Goal: Task Accomplishment & Management: Use online tool/utility

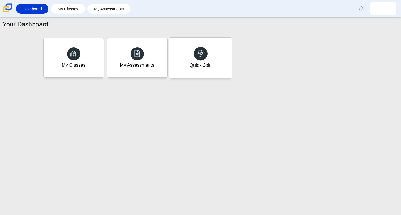
click at [200, 63] on div "Quick Join" at bounding box center [200, 65] width 22 height 7
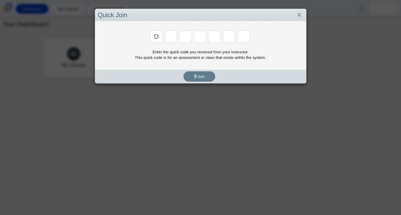
type input "d"
type input "a"
type input "w"
type input "n"
type input "a"
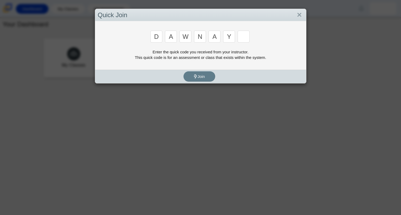
type input "y"
type input "3"
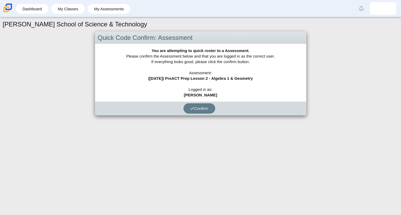
click at [196, 114] on div "Confirm" at bounding box center [199, 108] width 208 height 13
click at [197, 112] on button "Confirm" at bounding box center [200, 108] width 32 height 10
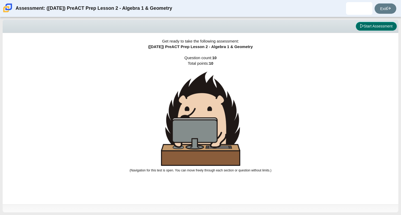
click at [371, 24] on button "Start Assessment" at bounding box center [376, 26] width 41 height 9
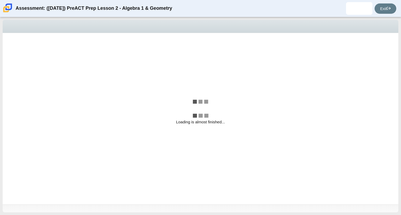
select select "bbf5d072-3e0b-44c4-9a12-6e7c9033f65b"
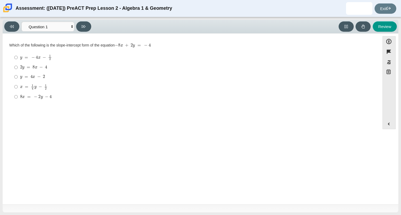
click at [133, 67] on div "2 y = 8 x − 4" at bounding box center [195, 67] width 351 height 5
click at [18, 67] on input "2 y = 8 x − 4 2 y = 8 x − 4" at bounding box center [15, 68] width 3 height 10
radio input "true"
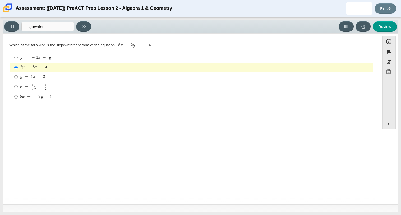
click at [131, 78] on div "y = 4 x − 2" at bounding box center [195, 76] width 351 height 5
click at [18, 78] on input "y = 4 x − 2 y = 4 x − 2" at bounding box center [15, 77] width 3 height 10
radio input "true"
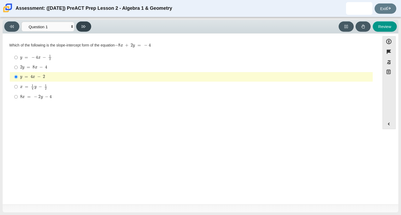
click at [90, 25] on button at bounding box center [83, 26] width 15 height 10
select select "489dcffd-4e6a-49cf-a9d6-ad1d4a911a4e"
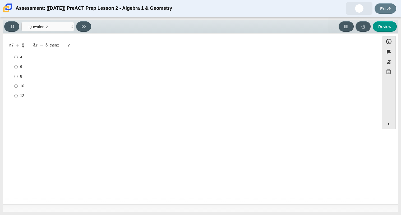
click at [361, 14] on span at bounding box center [359, 8] width 26 height 13
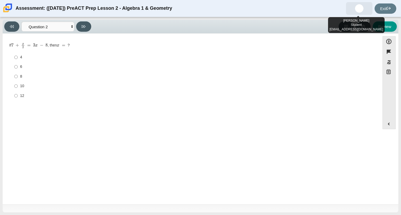
click at [357, 7] on img at bounding box center [359, 8] width 8 height 8
click at [398, 6] on div "Assessment: ([DATE]) PreACT Prep Lesson 2 - Algebra 1 & Geometry Exit" at bounding box center [200, 8] width 401 height 17
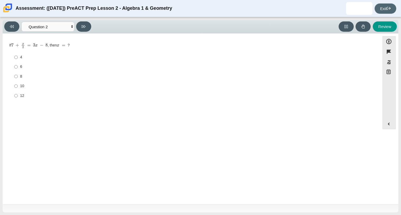
click at [391, 6] on link "Exit" at bounding box center [386, 8] width 22 height 10
